Goal: Answer question/provide support

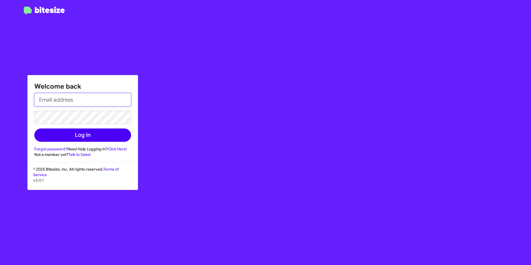
type input "[EMAIL_ADDRESS][DOMAIN_NAME]"
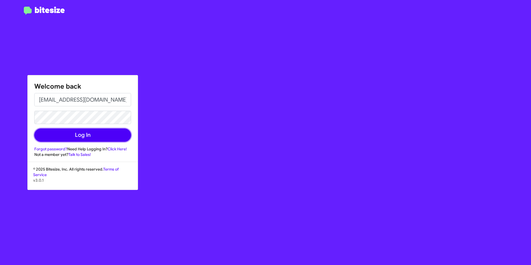
click at [106, 132] on button "Log In" at bounding box center [82, 134] width 97 height 13
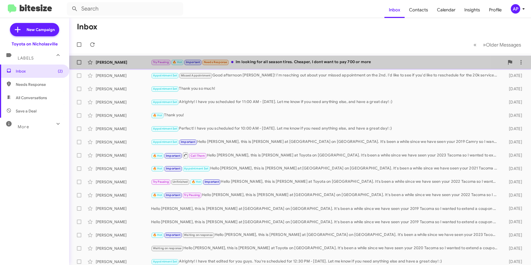
click at [309, 63] on div "Try Pausing 🔥 Hot Important Needs Response Im looking for all season tires. Che…" at bounding box center [327, 62] width 353 height 6
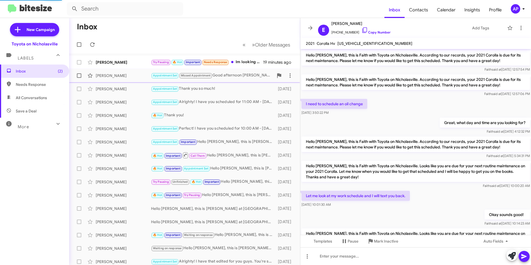
scroll to position [292, 0]
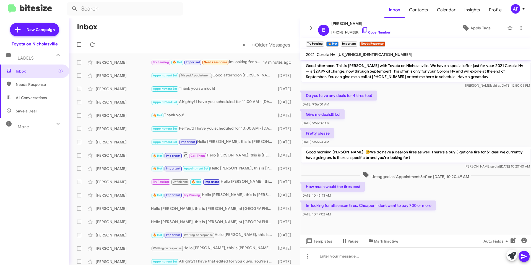
click at [358, 53] on span "[US_VEHICLE_IDENTIFICATION_NUMBER]" at bounding box center [374, 54] width 75 height 5
copy span "[US_VEHICLE_IDENTIFICATION_NUMBER]"
click at [355, 258] on div at bounding box center [415, 256] width 231 height 18
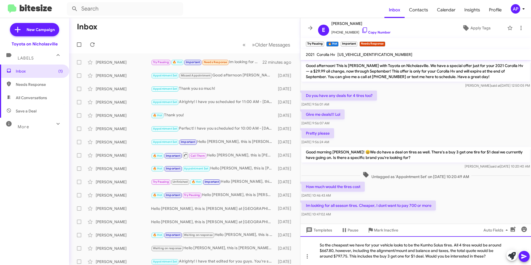
click at [348, 244] on div "So the cheapest we have for your vehicle looks to be the Kumho Solus tires. All…" at bounding box center [415, 250] width 231 height 29
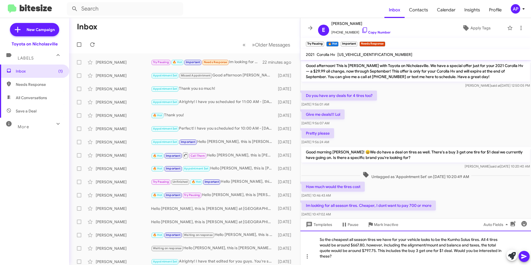
click at [412, 247] on div "So the cheapest all season tires we have for your vehicle looks to be the Kumho…" at bounding box center [415, 247] width 231 height 34
click at [524, 255] on icon at bounding box center [523, 256] width 5 height 5
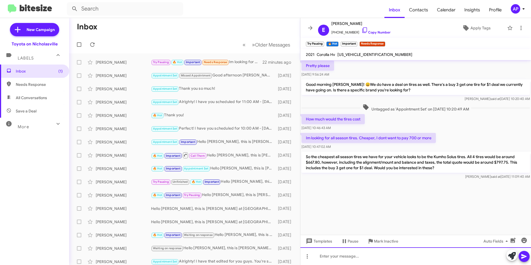
scroll to position [1317, 0]
click at [456, 202] on div at bounding box center [415, 220] width 231 height 84
click at [370, 185] on div at bounding box center [415, 220] width 231 height 84
click at [349, 171] on p "So the cheapest all season tires we have for your vehicle looks to be the Kumho…" at bounding box center [415, 162] width 228 height 21
click at [310, 28] on icon at bounding box center [310, 28] width 4 height 4
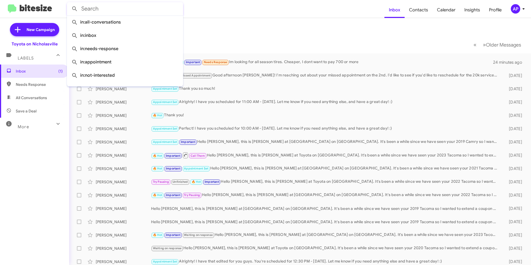
click at [143, 8] on input "text" at bounding box center [125, 8] width 116 height 13
paste input "[US_VEHICLE_IDENTIFICATION_NUMBER]"
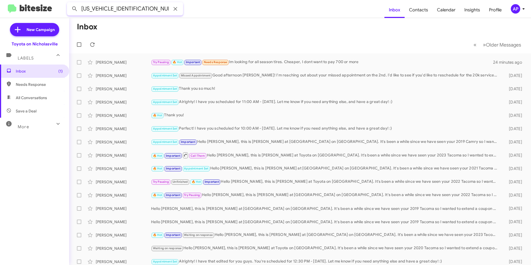
type input "[US_VEHICLE_IDENTIFICATION_NUMBER]"
click at [69, 3] on button at bounding box center [74, 8] width 11 height 11
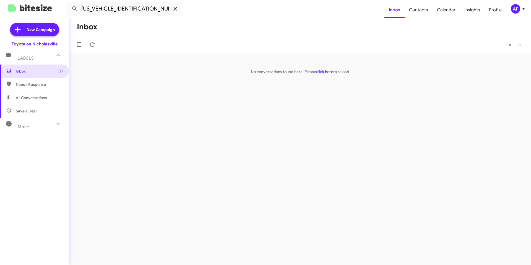
click at [173, 9] on icon at bounding box center [175, 9] width 7 height 7
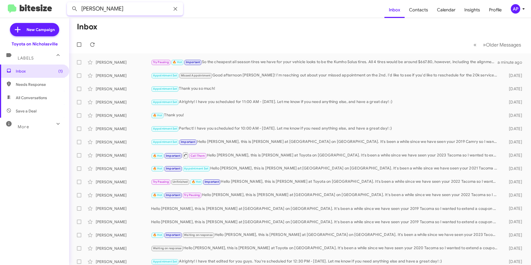
click at [69, 3] on button at bounding box center [74, 8] width 11 height 11
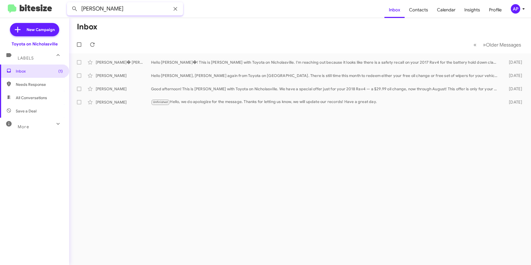
click at [146, 12] on input "[PERSON_NAME]" at bounding box center [125, 8] width 116 height 13
click at [146, 13] on input "[PERSON_NAME]" at bounding box center [125, 8] width 116 height 13
type input "8599839365"
click at [69, 3] on button at bounding box center [74, 8] width 11 height 11
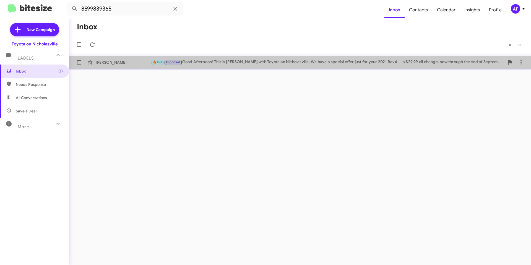
click at [359, 65] on div "🔥 Hot Important Good Afternoon! This is [PERSON_NAME] with Toyota on Nicholasvi…" at bounding box center [327, 62] width 353 height 6
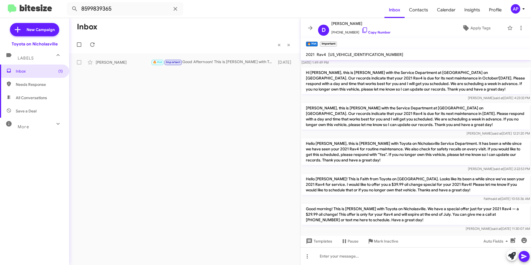
scroll to position [290, 0]
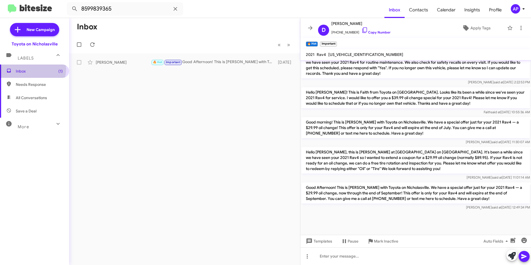
click at [31, 69] on span "Inbox (1)" at bounding box center [39, 71] width 47 height 6
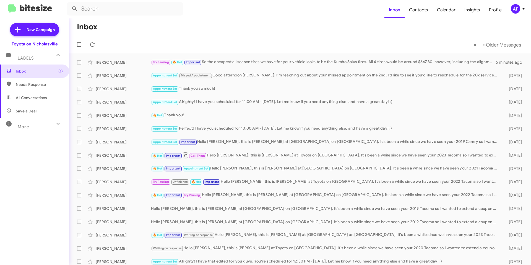
click at [40, 94] on span "All Conversations" at bounding box center [34, 97] width 69 height 13
type input "in:all-conversations"
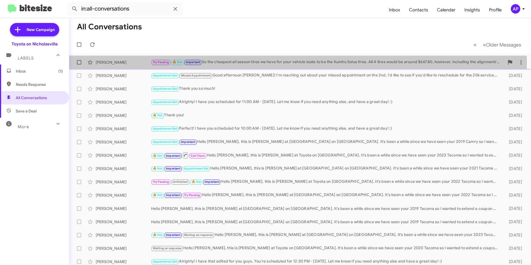
click at [260, 63] on div "Try Pausing 🔥 Hot Important So the cheapest all season tires we have for your v…" at bounding box center [327, 62] width 353 height 6
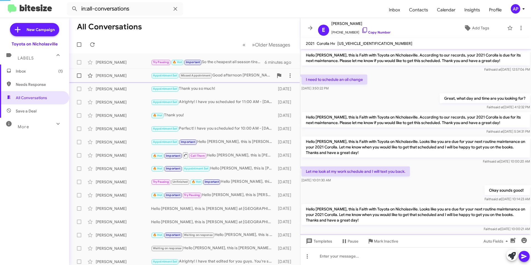
scroll to position [298, 0]
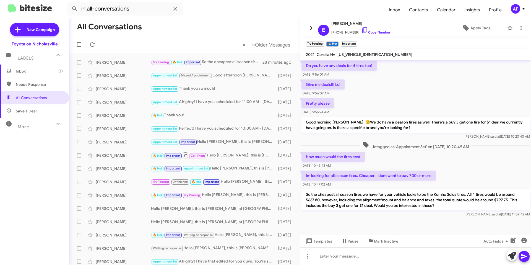
click at [306, 25] on span at bounding box center [310, 28] width 11 height 7
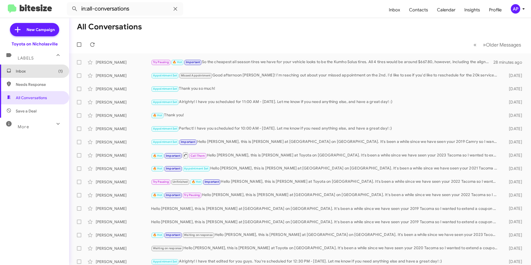
click at [35, 74] on span "Inbox (1)" at bounding box center [34, 70] width 69 height 13
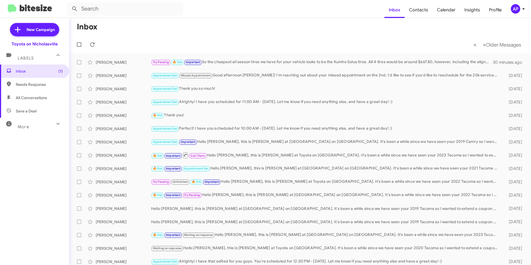
click at [254, 26] on mat-toolbar-row "Inbox" at bounding box center [300, 27] width 462 height 18
click at [43, 94] on span "All Conversations" at bounding box center [34, 97] width 69 height 13
type input "in:all-conversations"
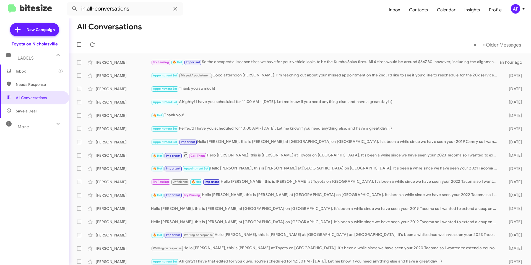
click at [37, 72] on span "Inbox (1)" at bounding box center [39, 71] width 47 height 6
